Goal: Transaction & Acquisition: Purchase product/service

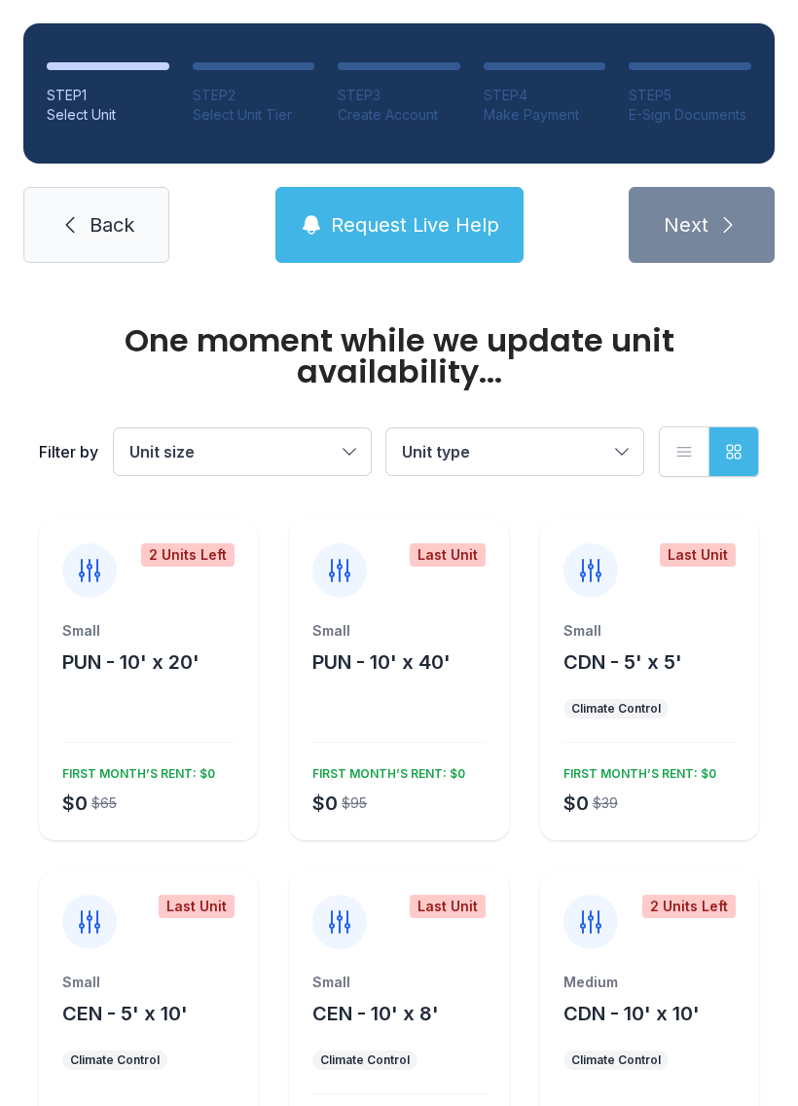
click at [105, 194] on link "Back" at bounding box center [96, 225] width 146 height 76
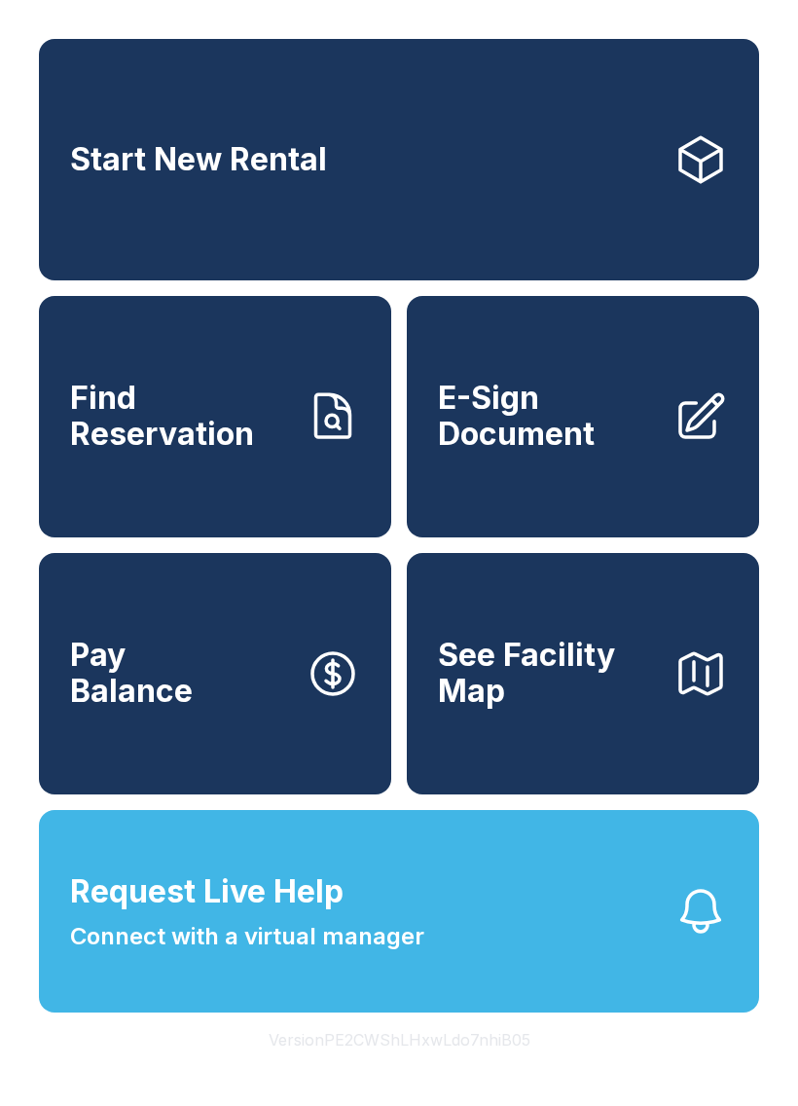
click at [456, 1105] on div "Start New Rental Find Reservation E-Sign Document Pay Balance See Facility Map …" at bounding box center [399, 553] width 798 height 1106
click at [615, 709] on span "See Facility Map" at bounding box center [548, 673] width 220 height 71
click at [154, 518] on link "Find Reservation" at bounding box center [215, 416] width 352 height 241
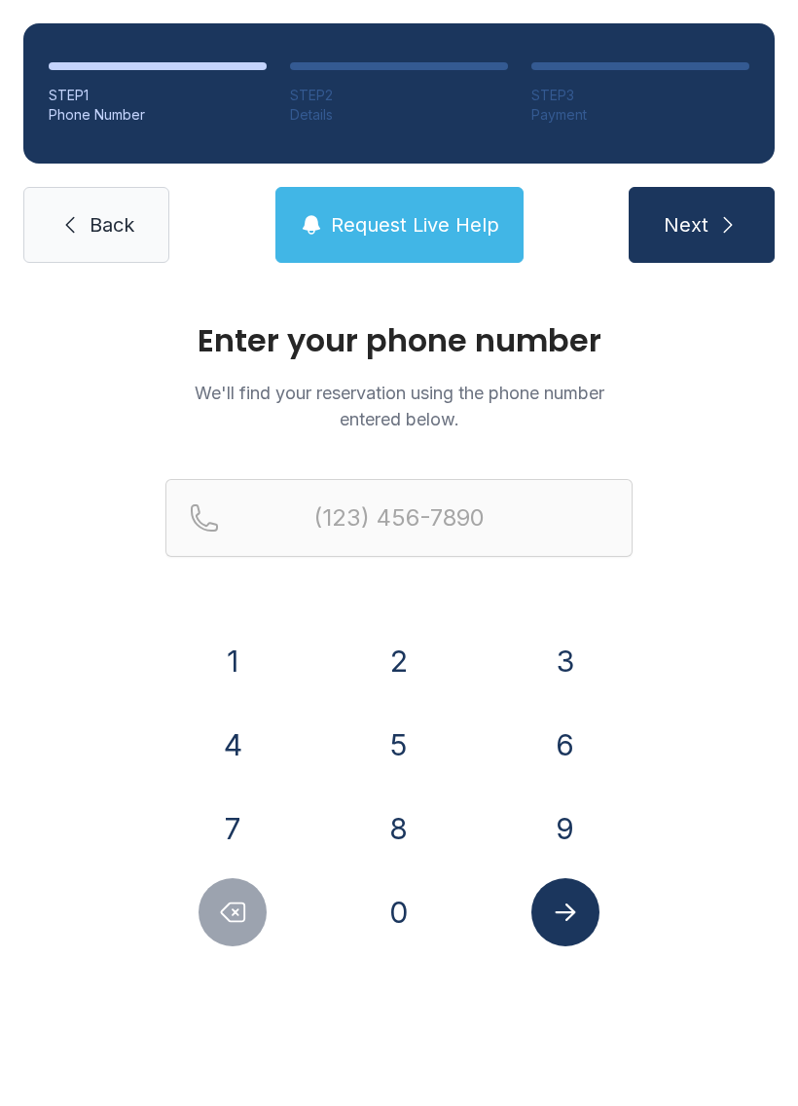
click at [81, 239] on link "Back" at bounding box center [96, 225] width 146 height 76
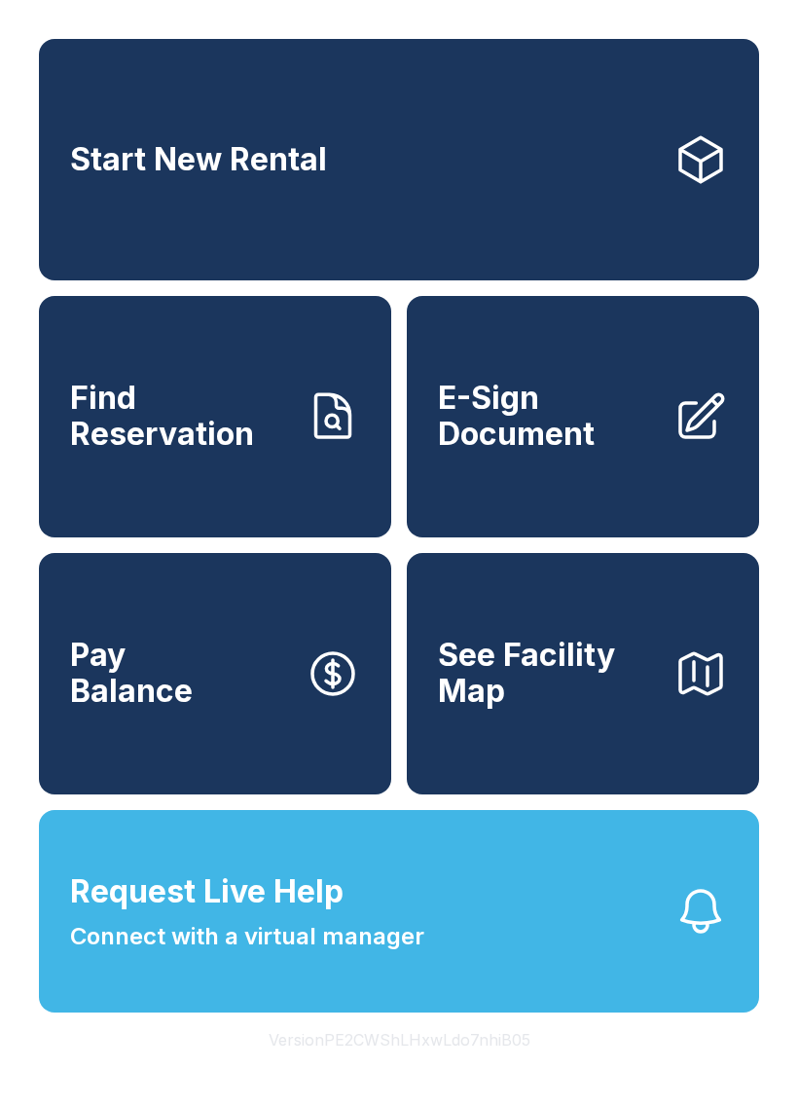
click at [259, 144] on link "Start New Rental" at bounding box center [399, 159] width 721 height 241
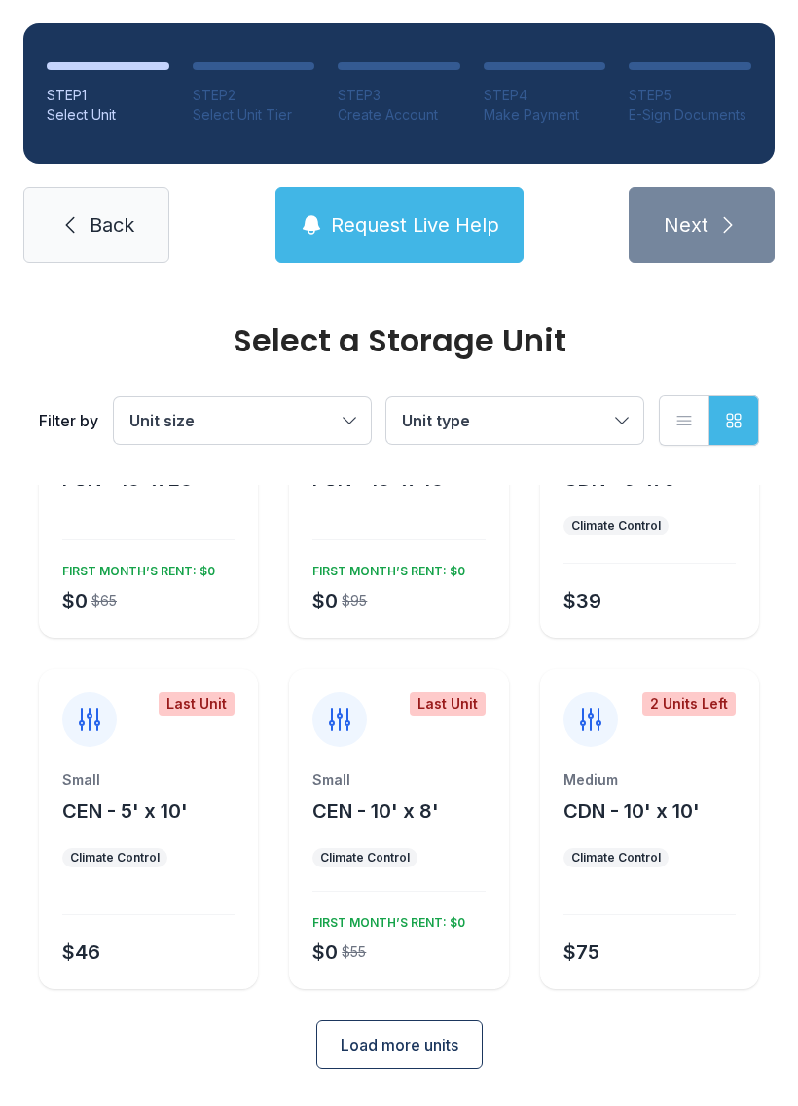
scroll to position [150, 0]
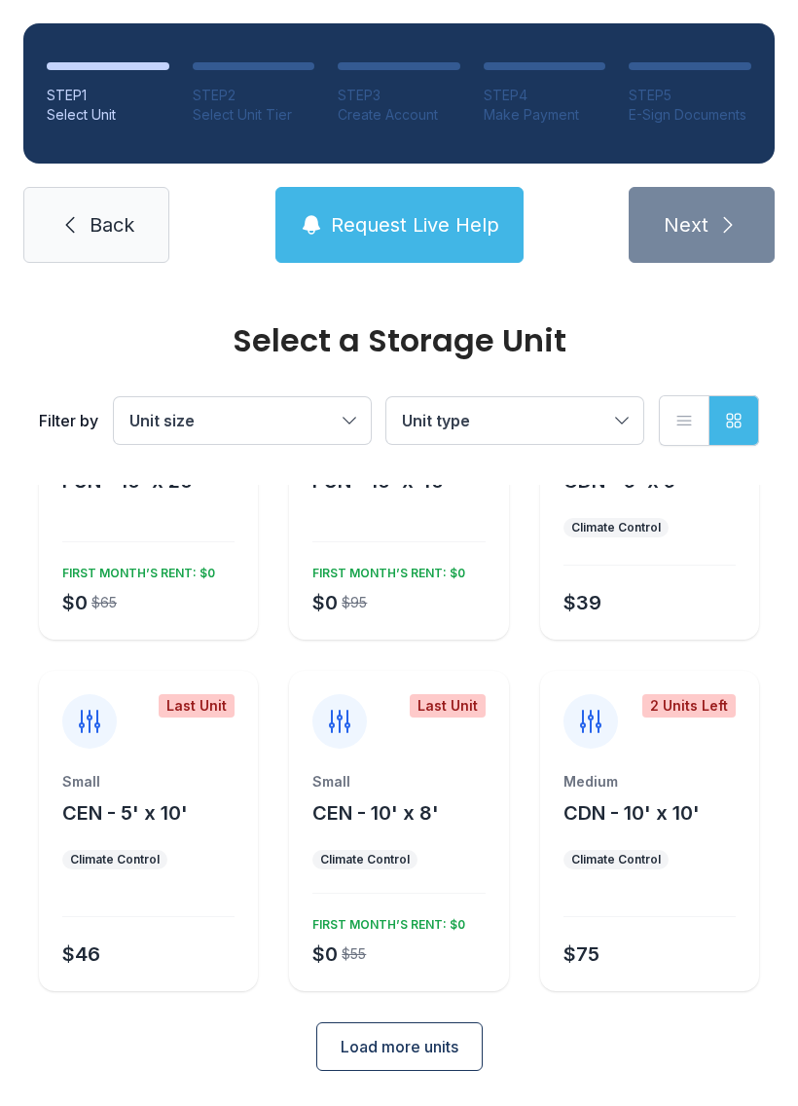
click at [401, 822] on span "CEN - 10' x 8'" at bounding box center [376, 812] width 127 height 23
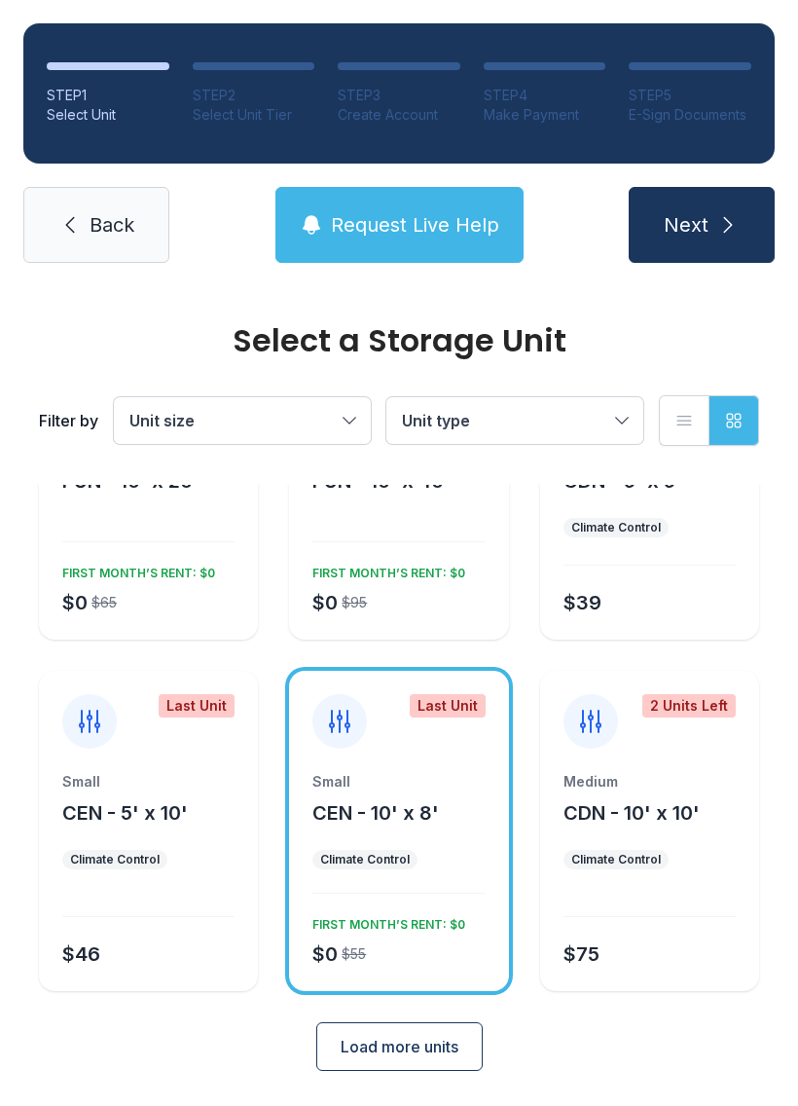
click at [103, 245] on link "Back" at bounding box center [96, 225] width 146 height 76
